Goal: Book appointment/travel/reservation

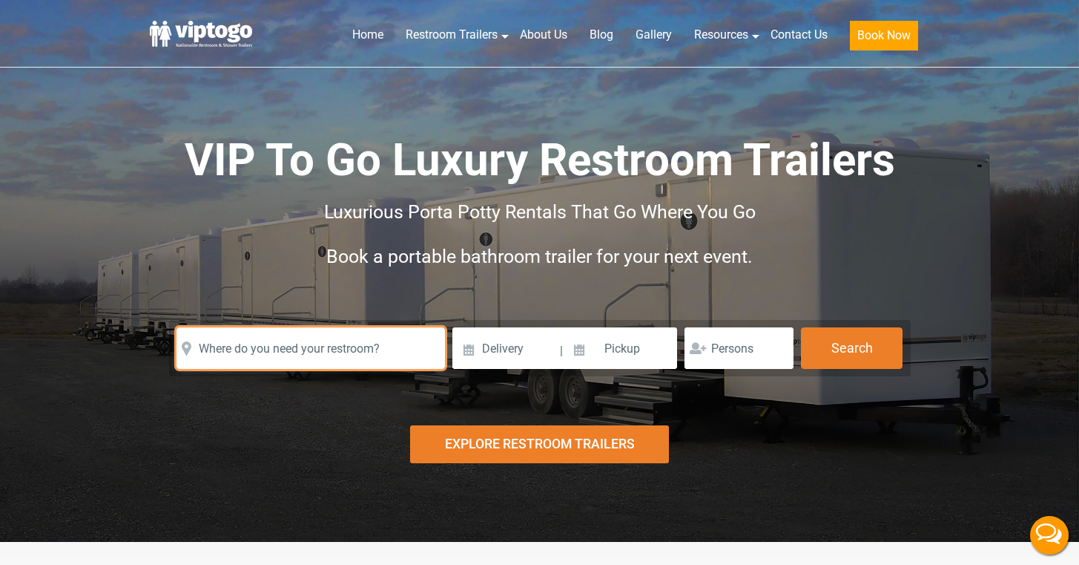
click at [289, 355] on input "text" at bounding box center [311, 348] width 269 height 42
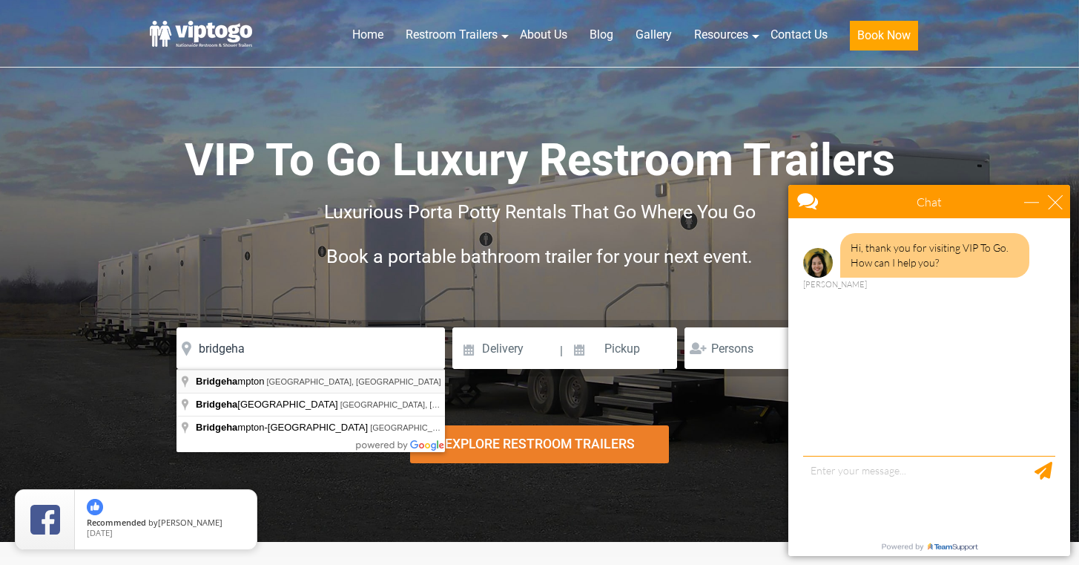
type input "Bridgehampton, NY, USA"
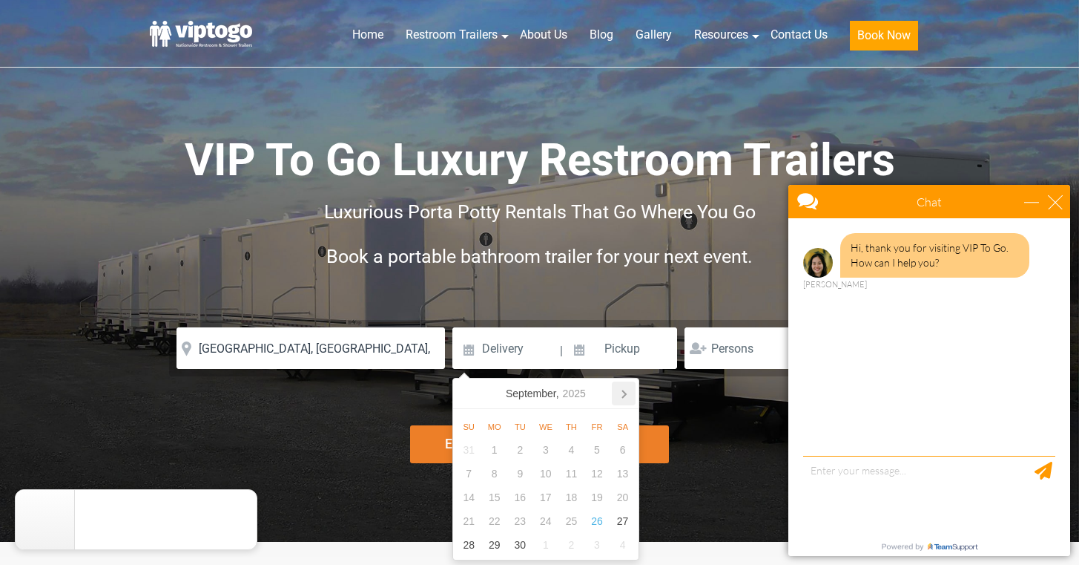
click at [631, 396] on icon at bounding box center [624, 393] width 24 height 24
click at [631, 397] on icon at bounding box center [624, 393] width 24 height 24
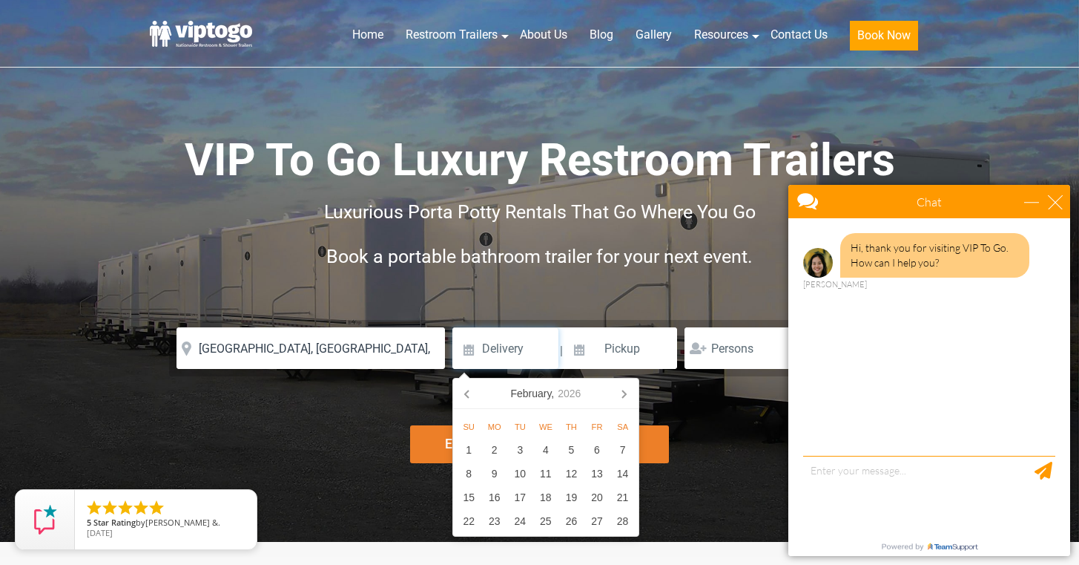
click at [631, 397] on icon at bounding box center [624, 393] width 24 height 24
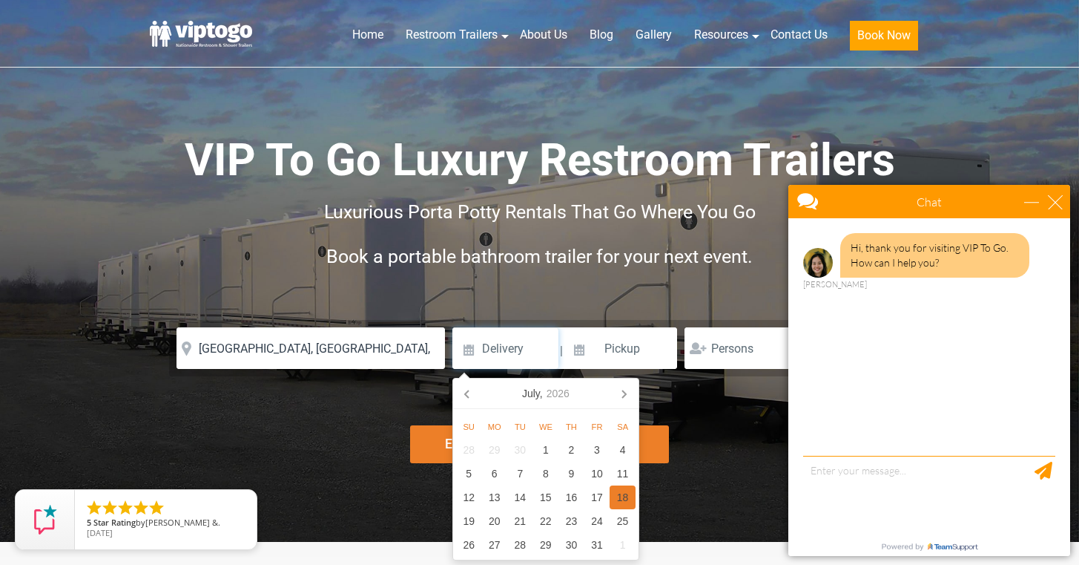
click at [624, 498] on div "18" at bounding box center [623, 497] width 26 height 24
type input "07/18/2026"
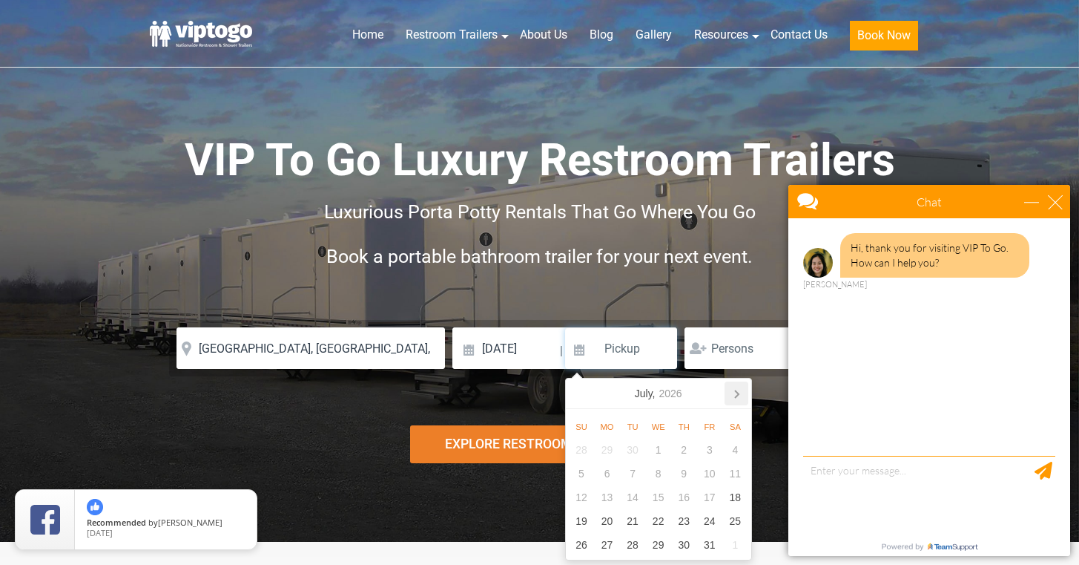
click at [731, 394] on icon at bounding box center [737, 393] width 24 height 24
click at [579, 391] on icon at bounding box center [580, 393] width 4 height 7
click at [585, 521] on div "19" at bounding box center [582, 521] width 26 height 24
type input "07/19/2026"
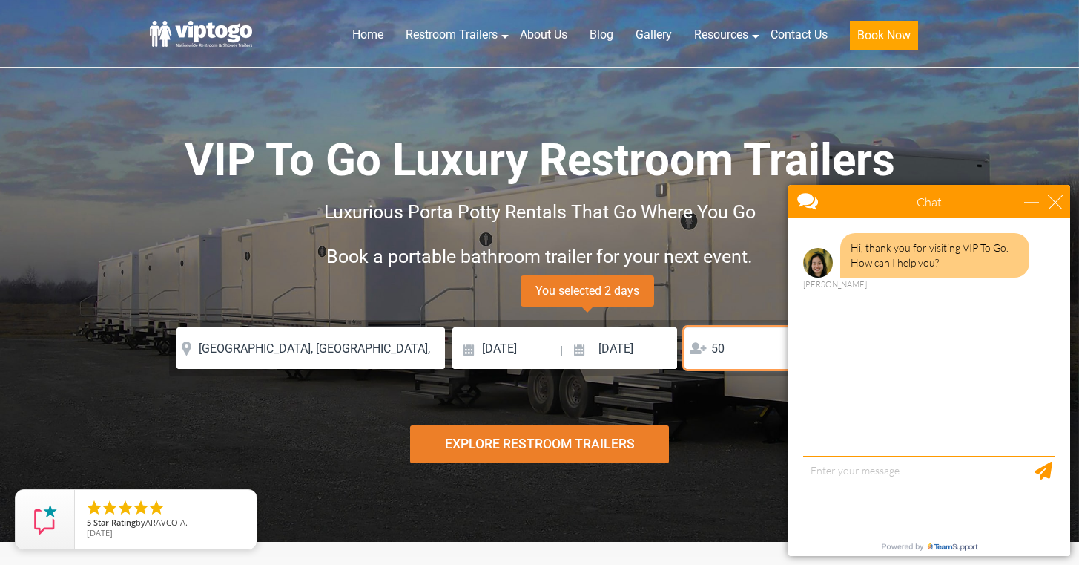
type input "50"
click at [746, 470] on div "Risk-Free Reservation! Free cancellation up to 48 hours before delivery. Book n…" at bounding box center [539, 271] width 1079 height 542
click at [586, 442] on div "Explore Restroom Trailers" at bounding box center [539, 444] width 259 height 38
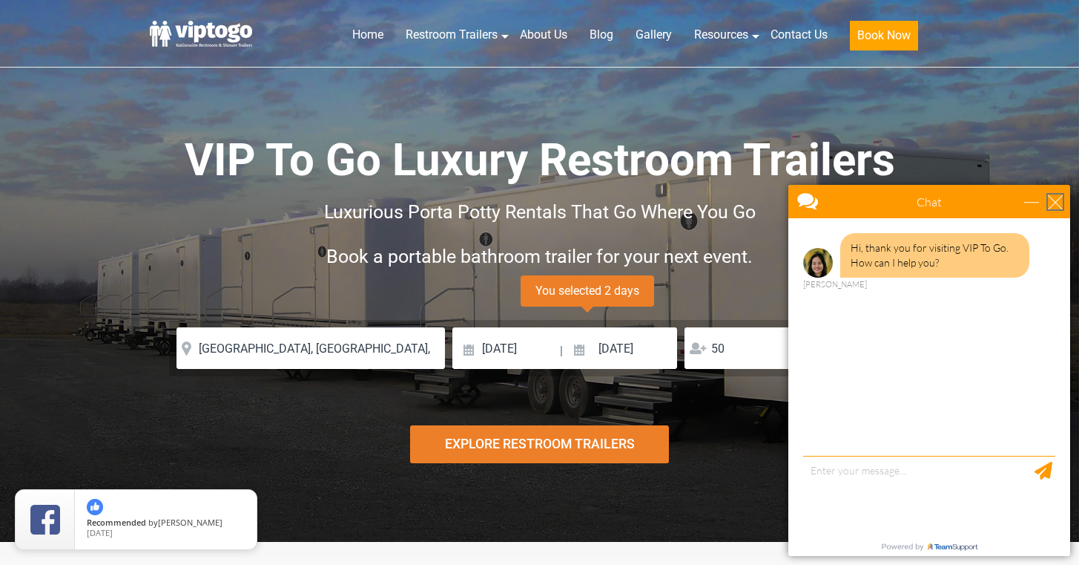
click at [1052, 201] on div "close" at bounding box center [1055, 201] width 15 height 15
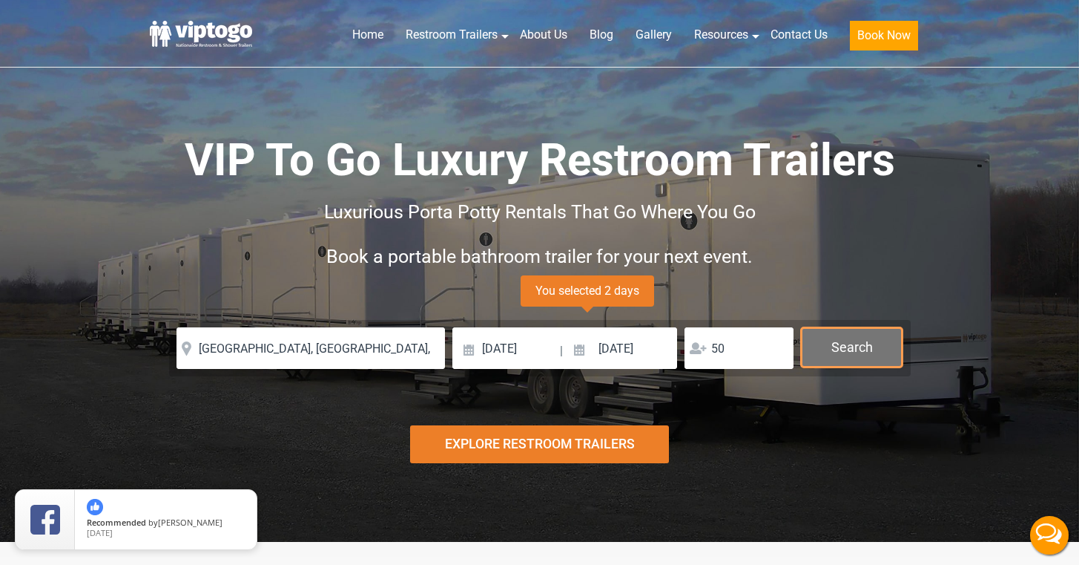
click at [861, 338] on button "Search" at bounding box center [852, 347] width 102 height 40
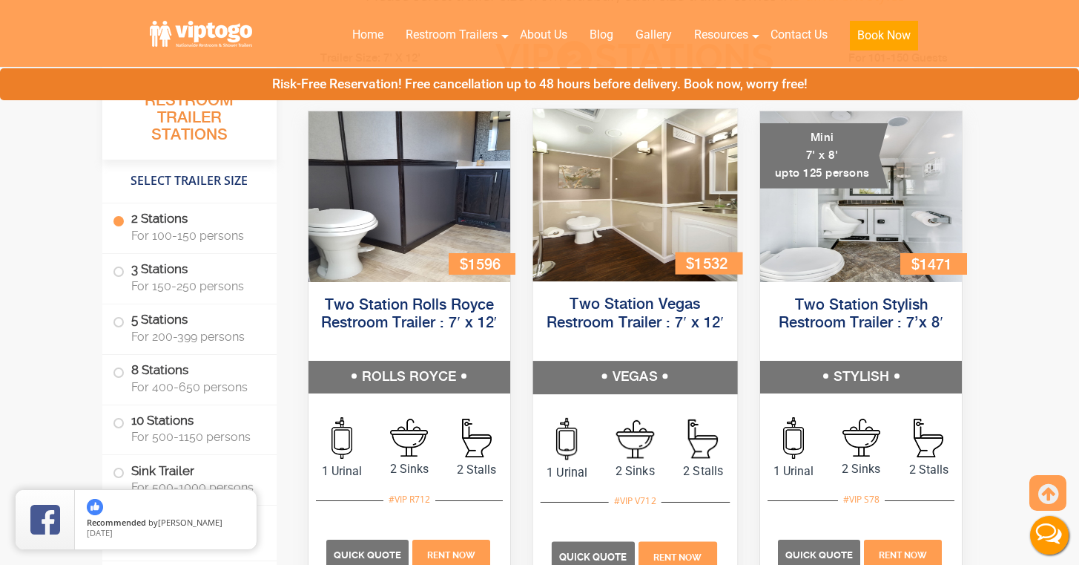
scroll to position [687, 0]
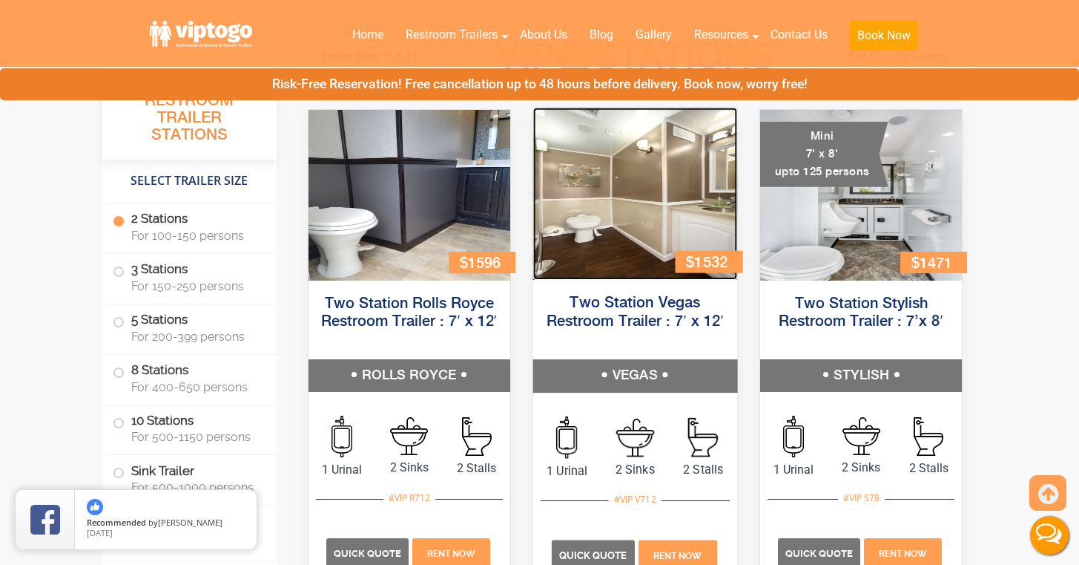
click at [670, 208] on img at bounding box center [635, 194] width 204 height 172
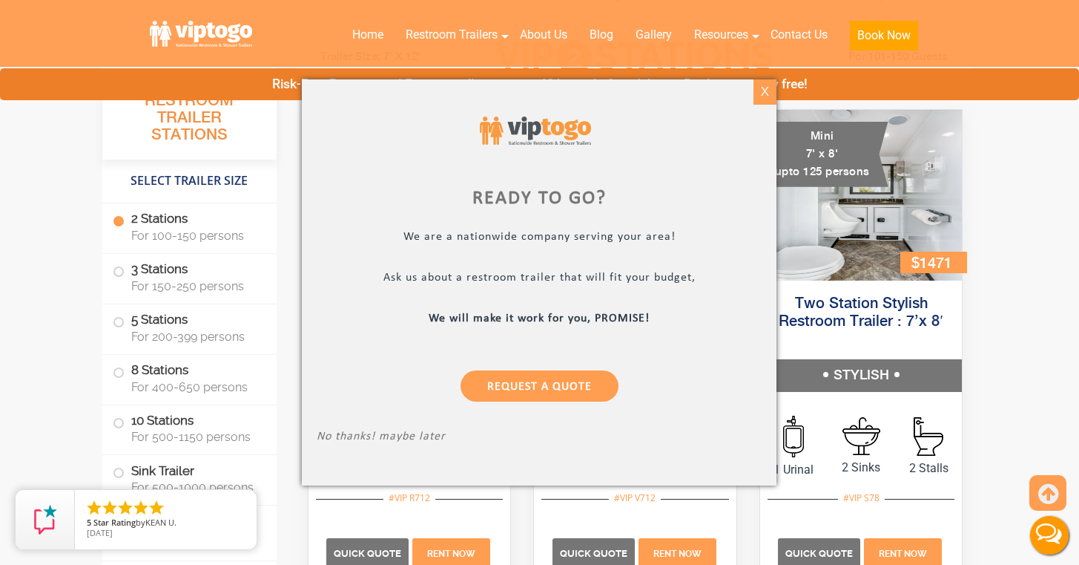
click at [766, 92] on div "X" at bounding box center [765, 91] width 23 height 25
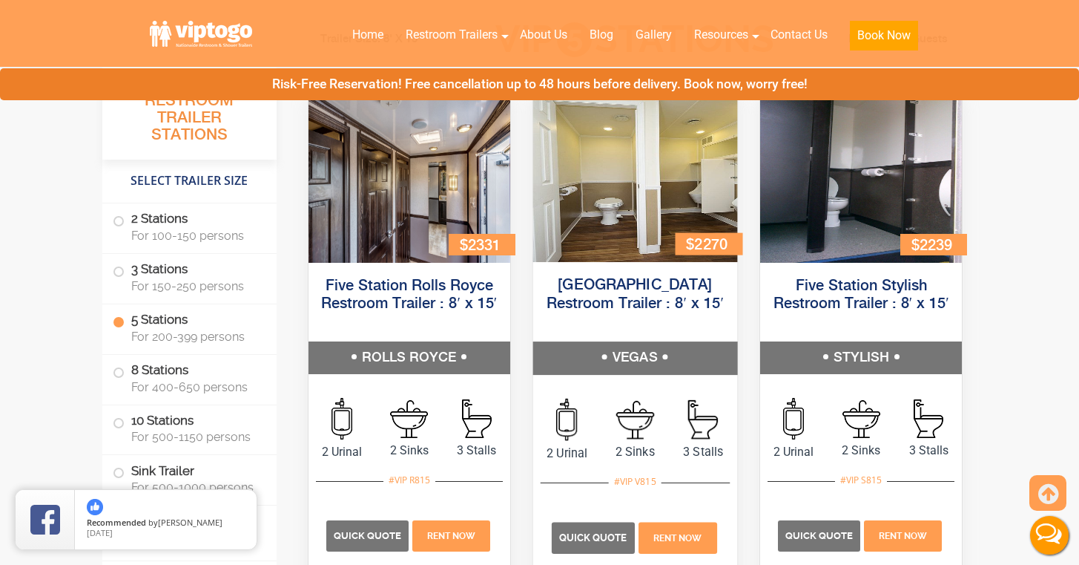
scroll to position [2274, 0]
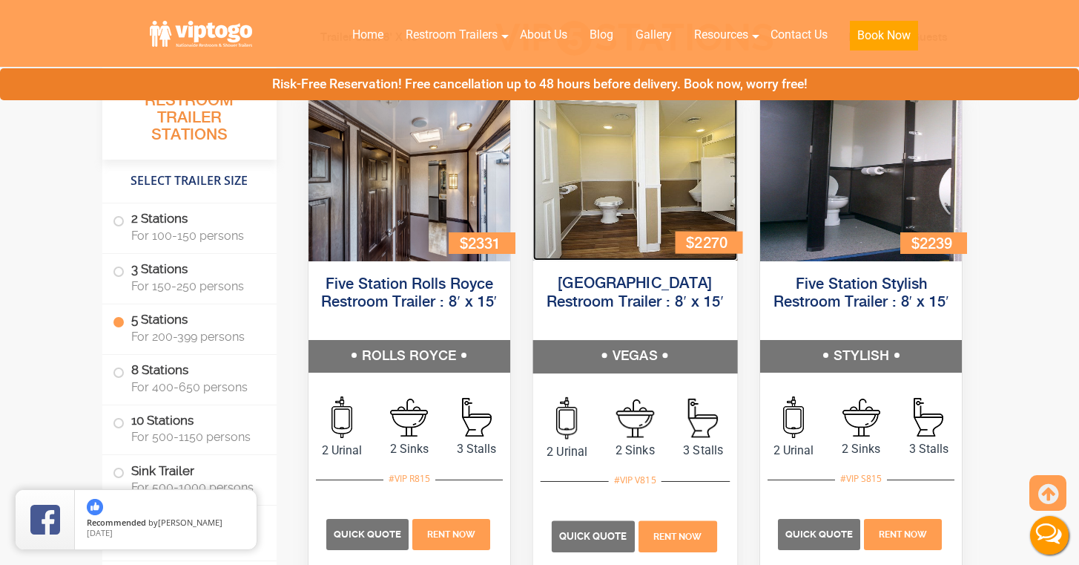
click at [623, 223] on img at bounding box center [635, 174] width 204 height 172
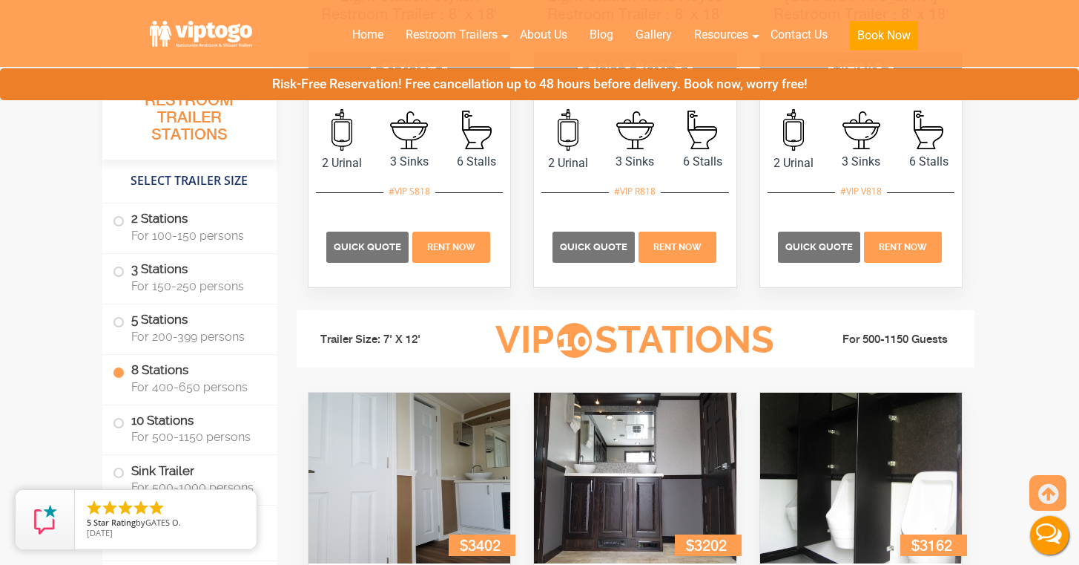
scroll to position [3184, 0]
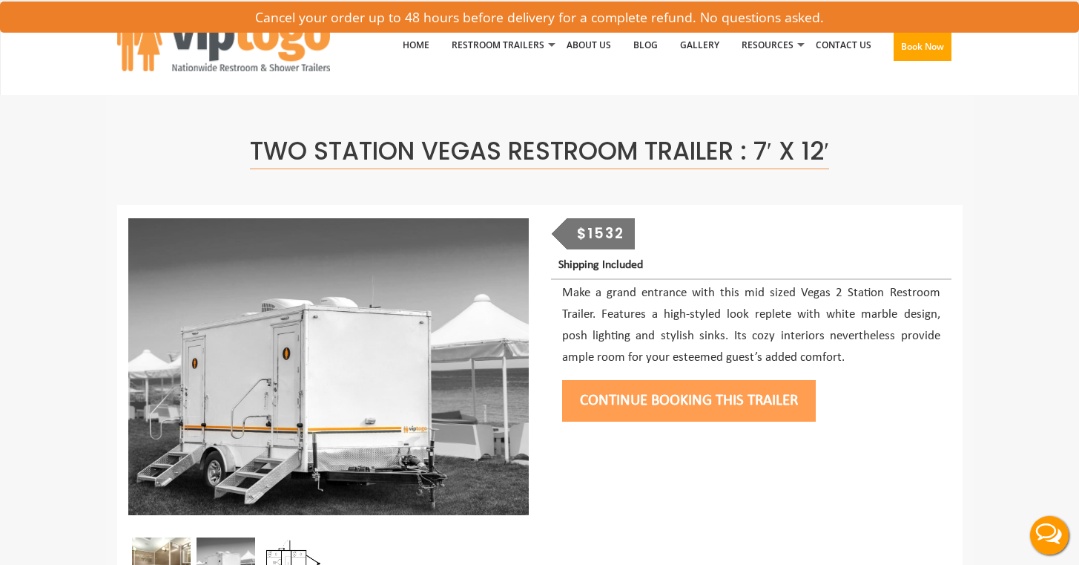
scroll to position [134, 0]
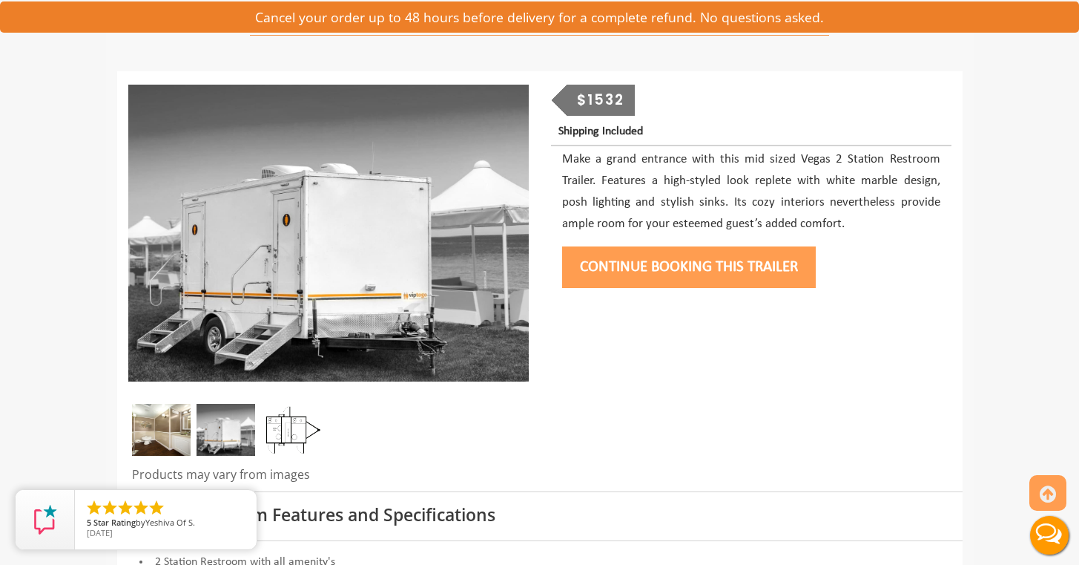
click at [228, 438] on img at bounding box center [226, 430] width 59 height 52
click at [276, 440] on img at bounding box center [291, 430] width 59 height 52
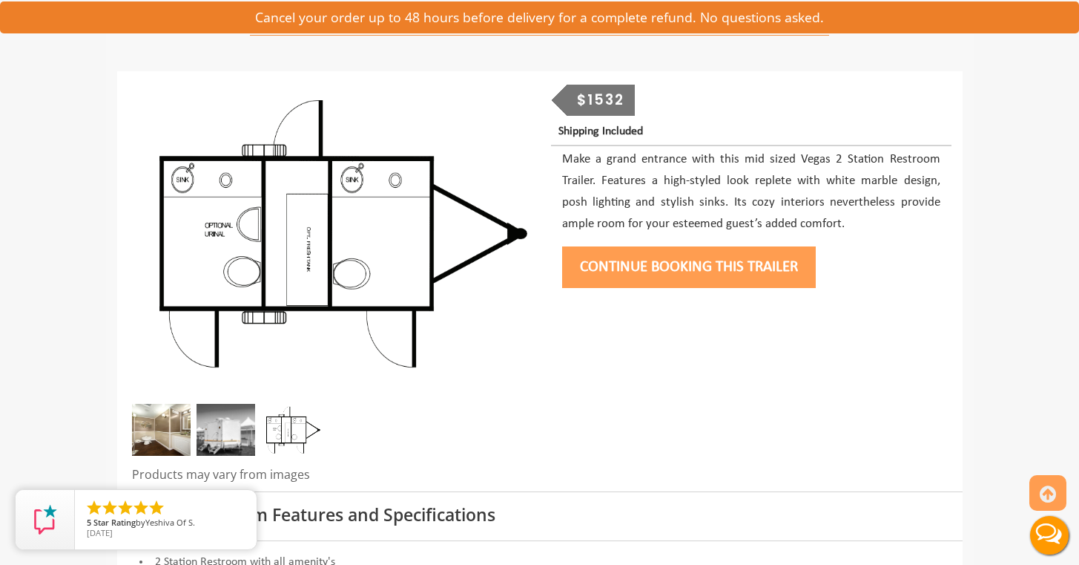
click at [226, 432] on img at bounding box center [226, 430] width 59 height 52
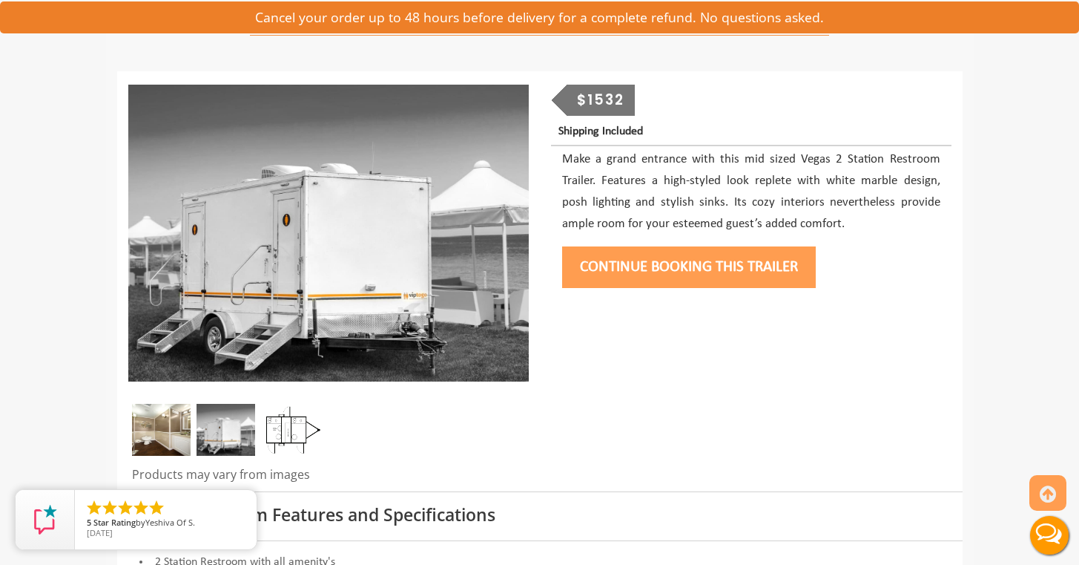
click at [184, 429] on img at bounding box center [161, 430] width 59 height 52
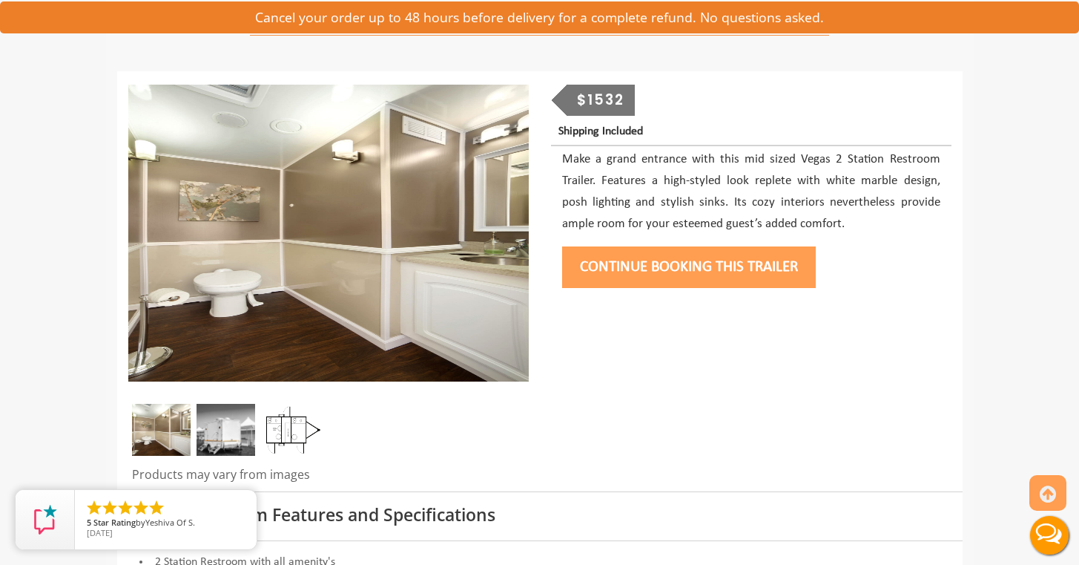
click at [155, 429] on img at bounding box center [161, 430] width 59 height 52
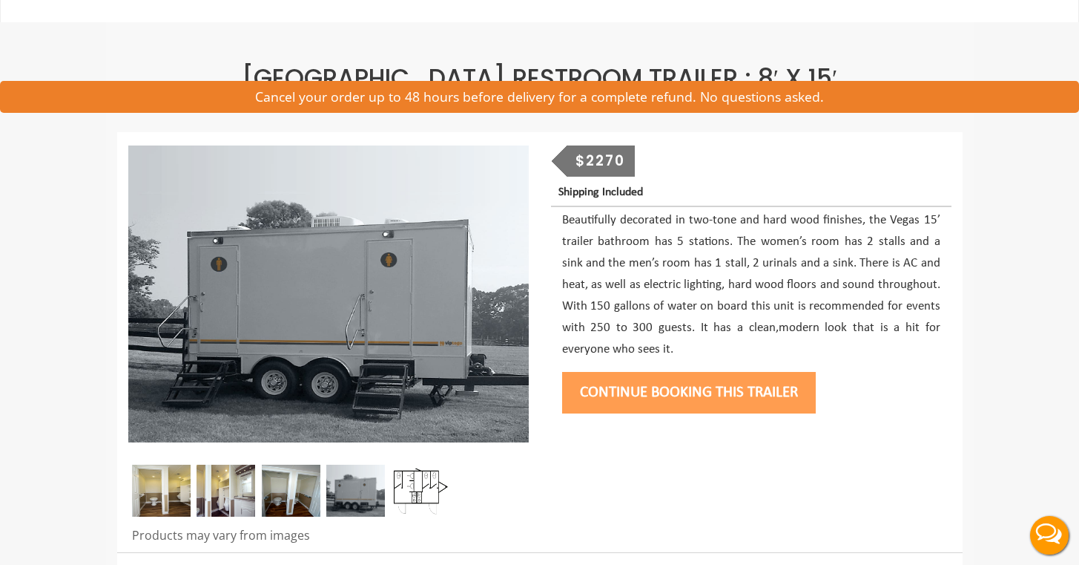
scroll to position [121, 0]
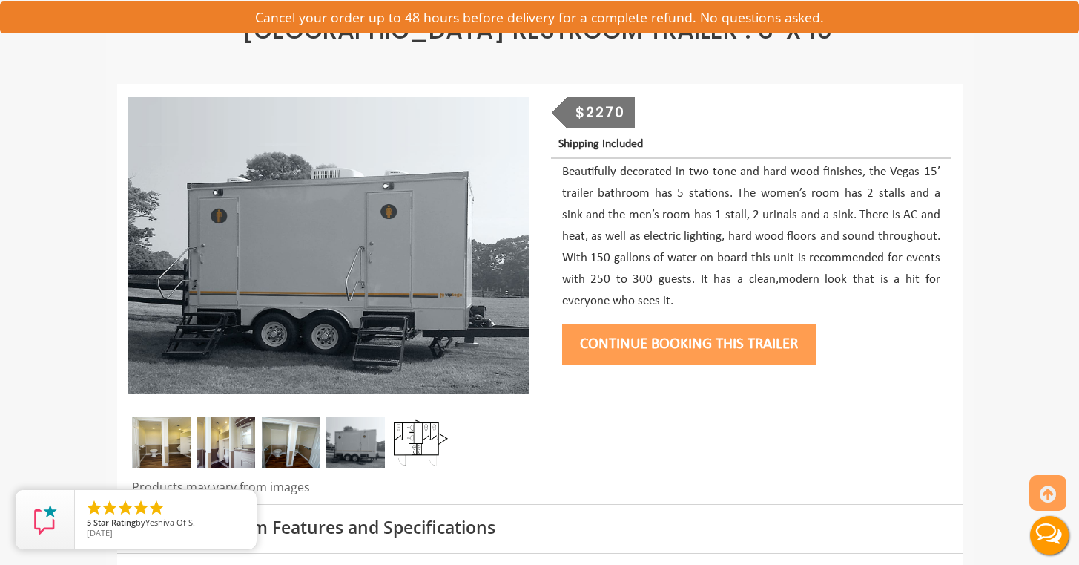
click at [289, 445] on img at bounding box center [291, 442] width 59 height 52
